Goal: Transaction & Acquisition: Book appointment/travel/reservation

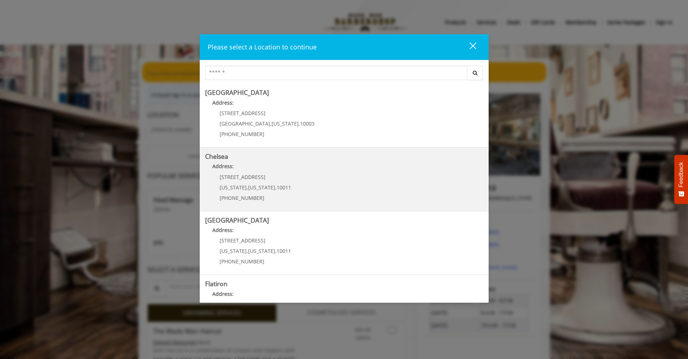
click at [242, 175] on span "[STREET_ADDRESS]" at bounding box center [243, 177] width 46 height 7
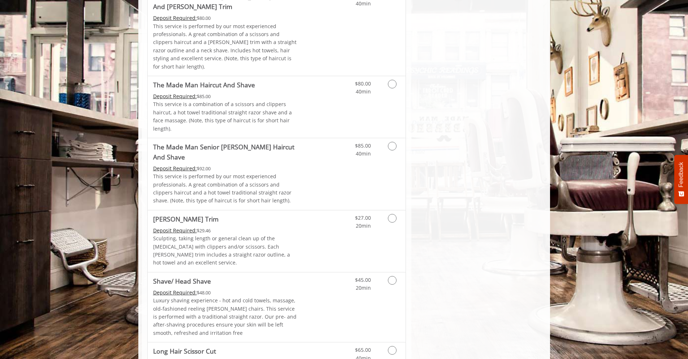
scroll to position [762, 0]
click at [393, 213] on icon "Grooming services" at bounding box center [392, 217] width 9 height 9
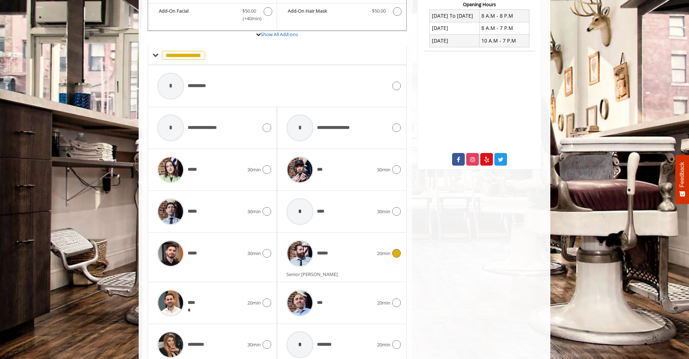
scroll to position [351, 0]
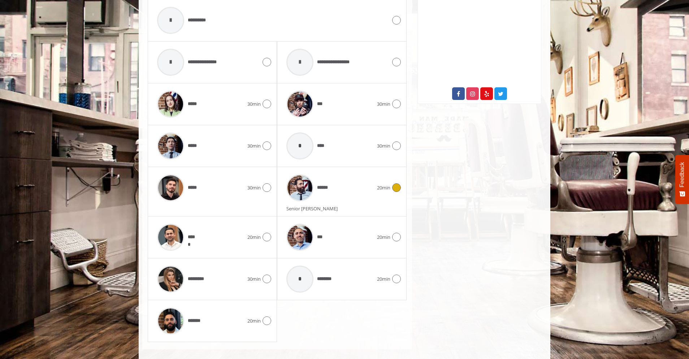
click at [398, 183] on icon at bounding box center [396, 187] width 9 height 9
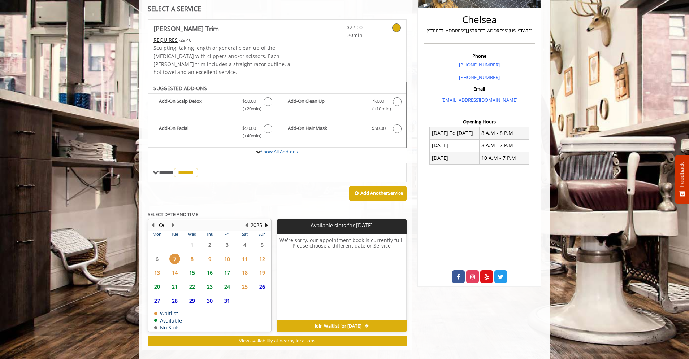
scroll to position [168, 0]
click at [211, 253] on span "9" at bounding box center [209, 258] width 11 height 10
click at [192, 267] on span "15" at bounding box center [192, 272] width 11 height 10
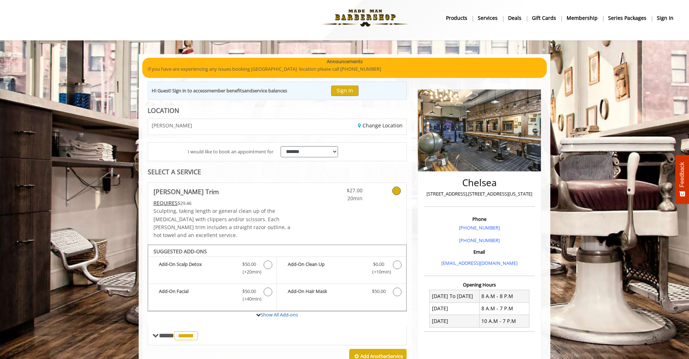
scroll to position [0, 0]
